Goal: Information Seeking & Learning: Compare options

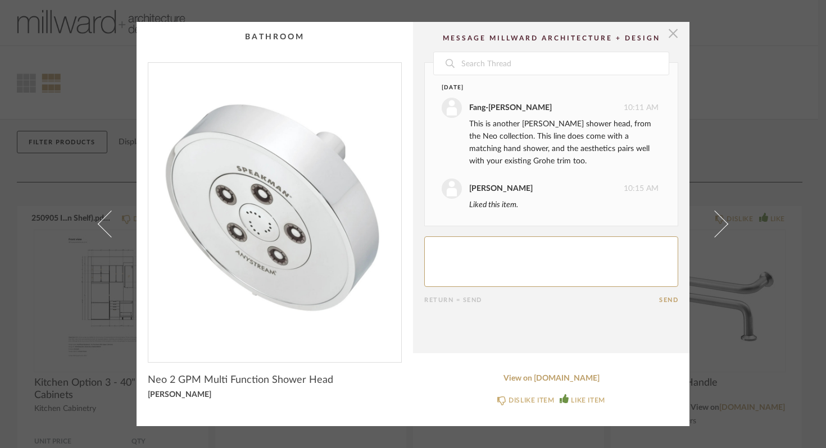
click at [670, 37] on span "button" at bounding box center [673, 33] width 22 height 22
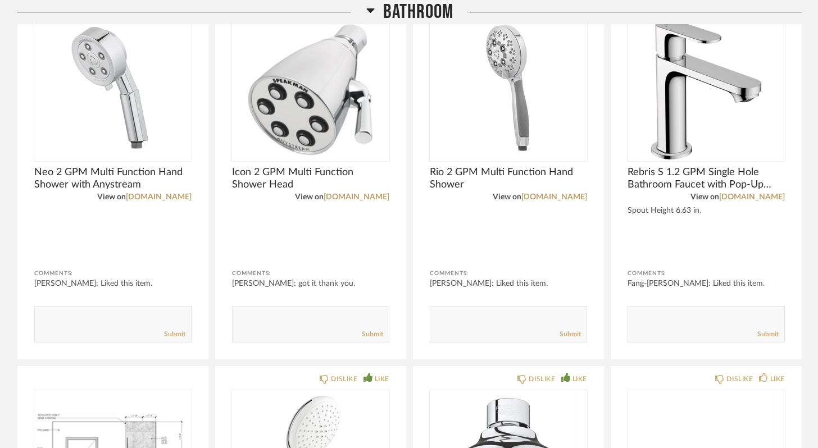
scroll to position [1055, 0]
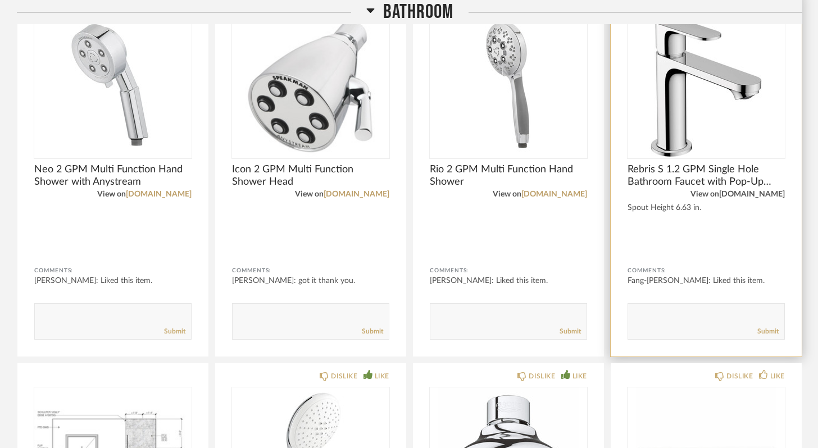
click at [761, 196] on link "[DOMAIN_NAME]" at bounding box center [752, 194] width 66 height 8
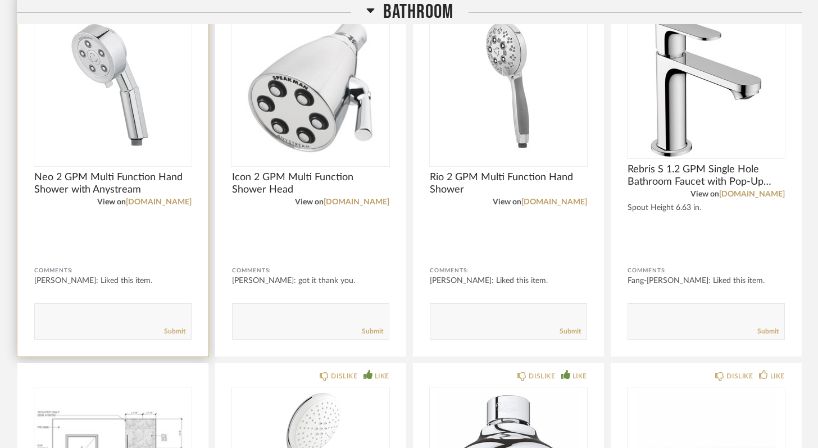
click at [119, 110] on img "0" at bounding box center [112, 87] width 157 height 140
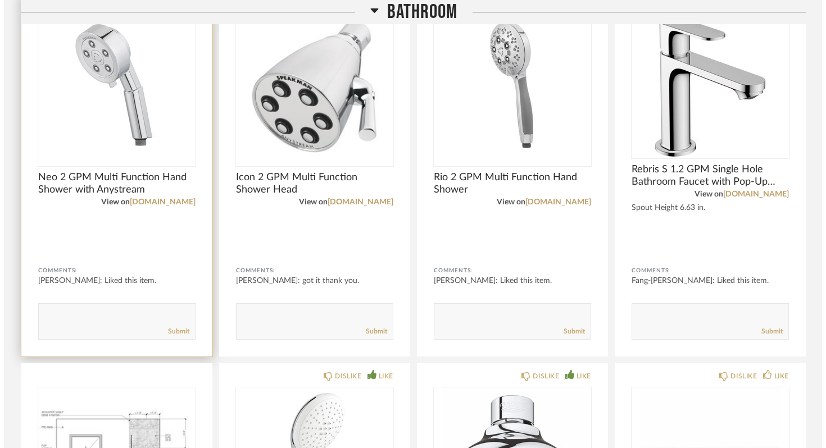
scroll to position [0, 0]
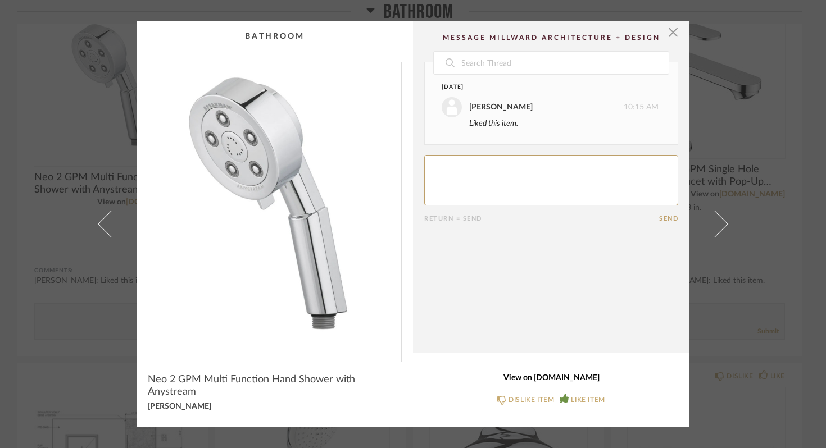
click at [534, 377] on link "View on [DOMAIN_NAME]" at bounding box center [551, 379] width 254 height 10
click at [567, 377] on link "View on [DOMAIN_NAME]" at bounding box center [551, 379] width 254 height 10
